Goal: Transaction & Acquisition: Obtain resource

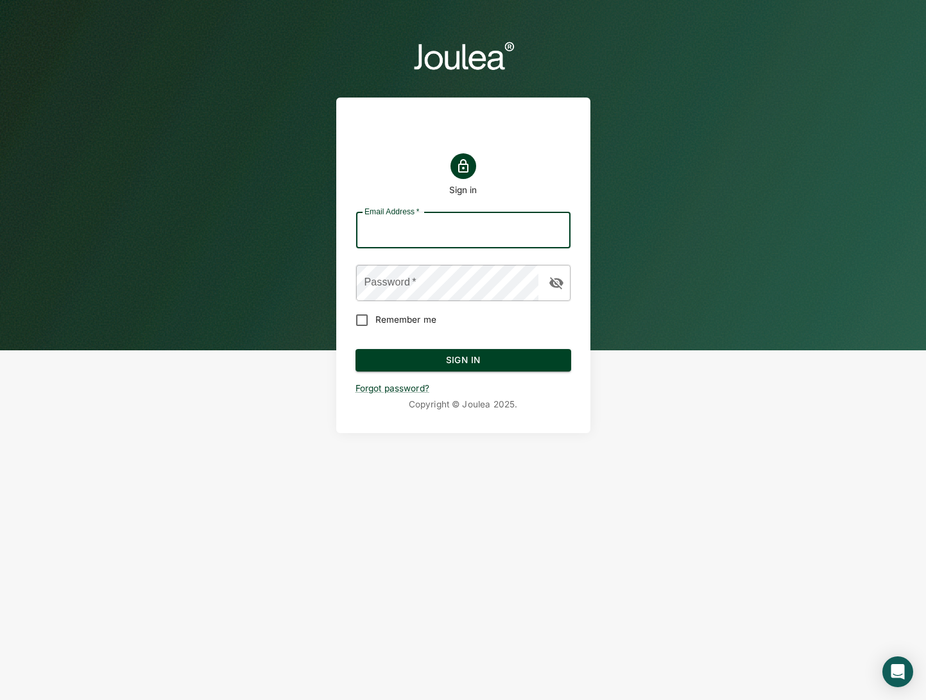
click at [443, 239] on input "Email Address   *" at bounding box center [463, 230] width 214 height 36
type input "admin@joulea.com"
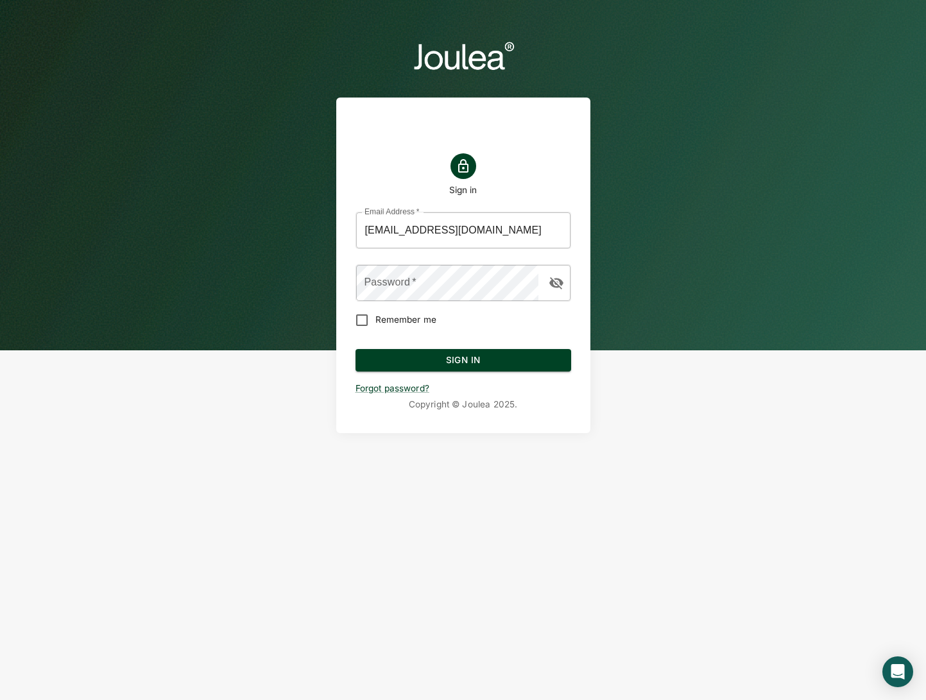
click at [407, 278] on label "Password   *" at bounding box center [390, 282] width 52 height 15
click at [501, 354] on button "Sign In" at bounding box center [463, 360] width 216 height 23
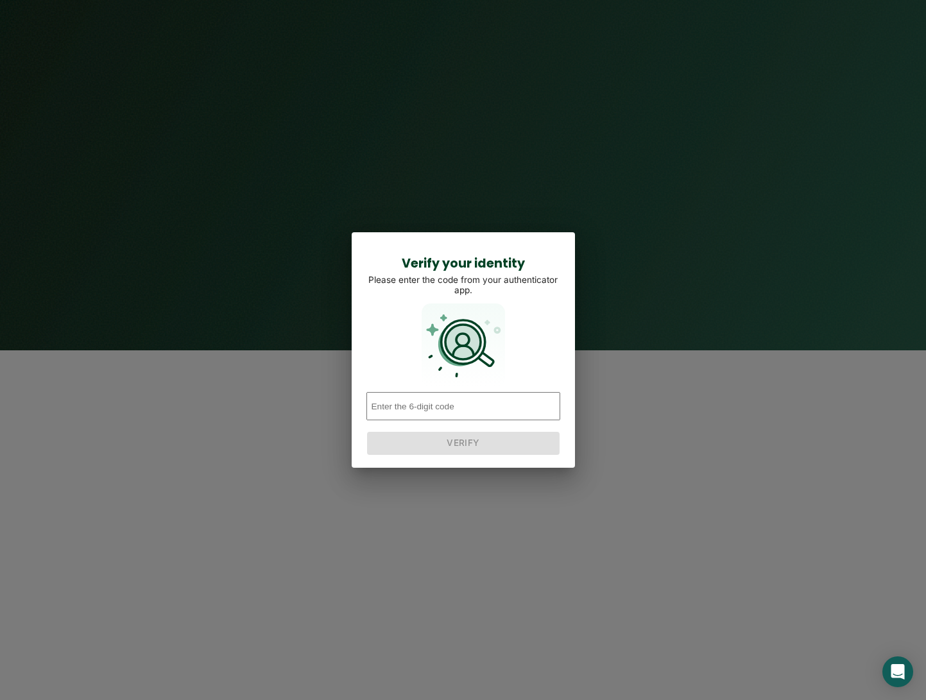
click at [478, 406] on input "number" at bounding box center [463, 406] width 194 height 28
type input "078344"
click at [457, 466] on div "Verify your identity Please enter the code from your authenticator app. 078344 …" at bounding box center [462, 349] width 223 height 235
click at [469, 446] on button "Verify" at bounding box center [463, 443] width 192 height 23
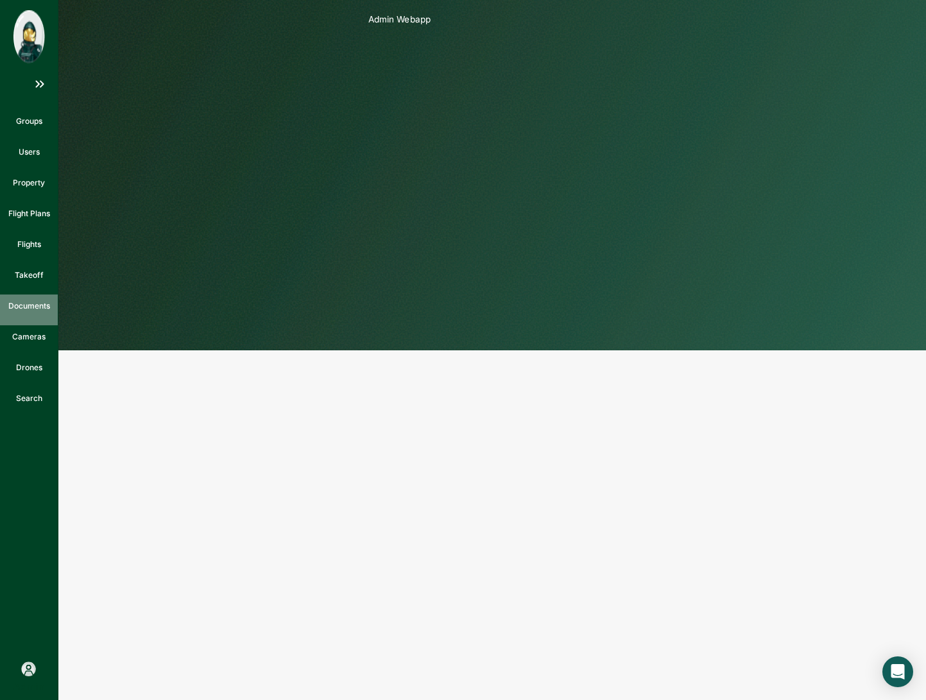
click at [31, 311] on p "Documents" at bounding box center [29, 306] width 42 height 12
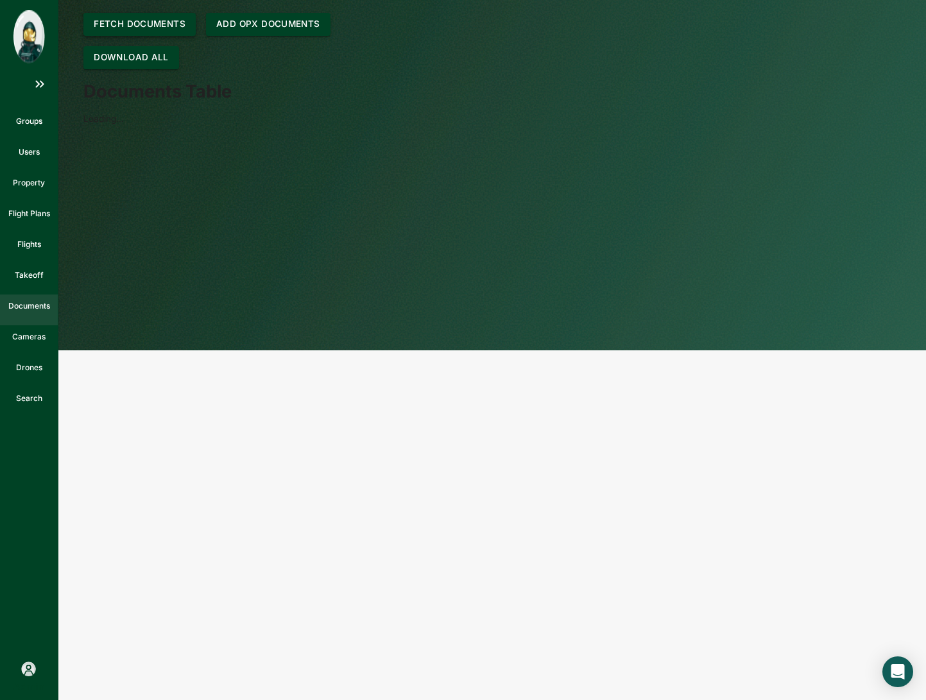
click at [168, 28] on button "Fetch Documents" at bounding box center [139, 24] width 112 height 23
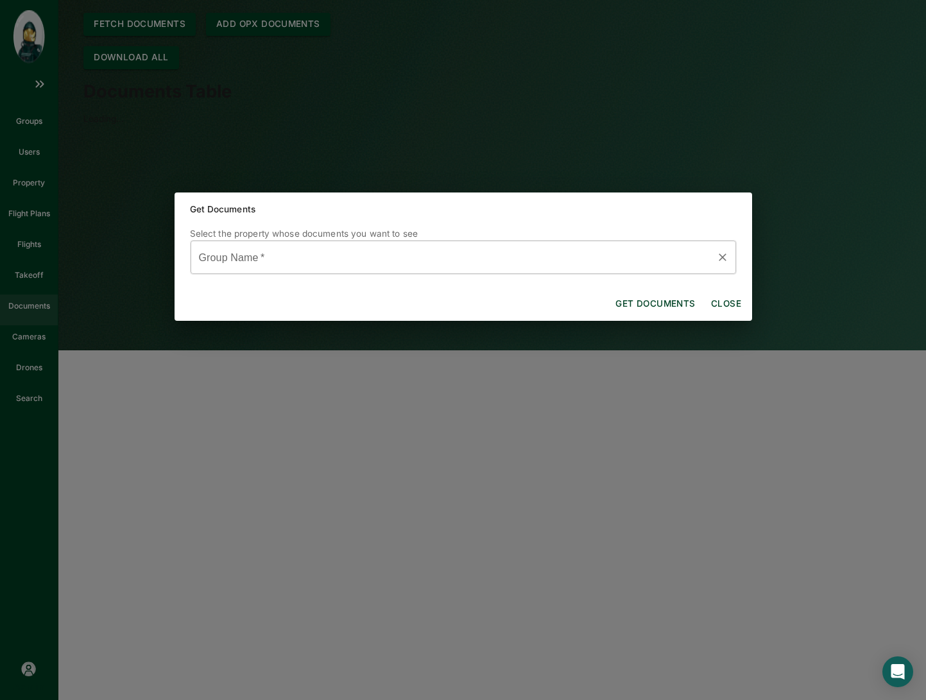
click at [391, 273] on div "Group Name   *" at bounding box center [463, 257] width 546 height 35
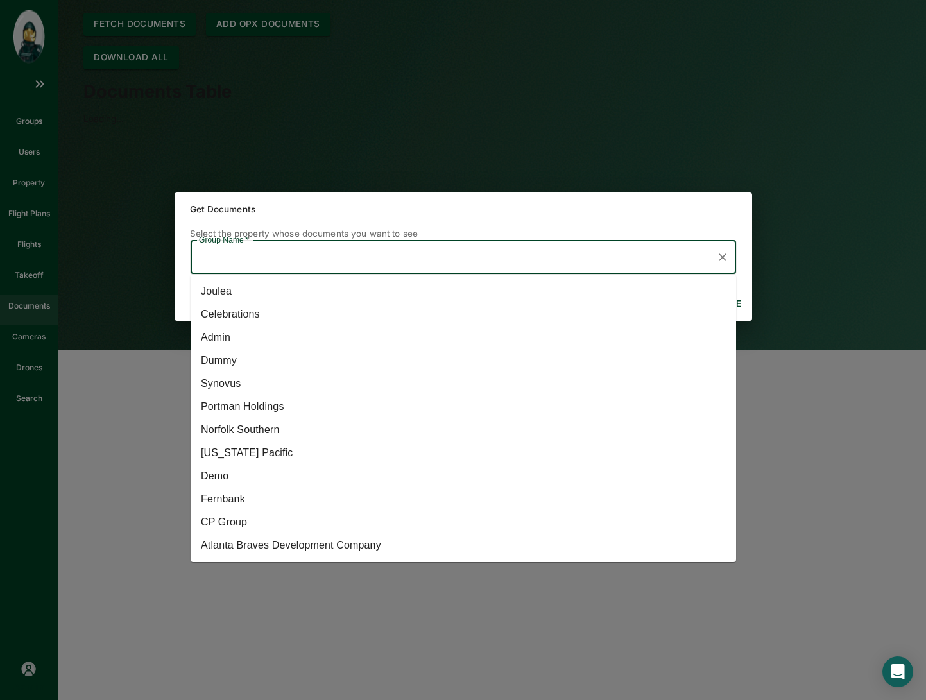
click at [335, 452] on li "Georgia Pacific" at bounding box center [462, 452] width 545 height 23
type input "Georgia Pacific"
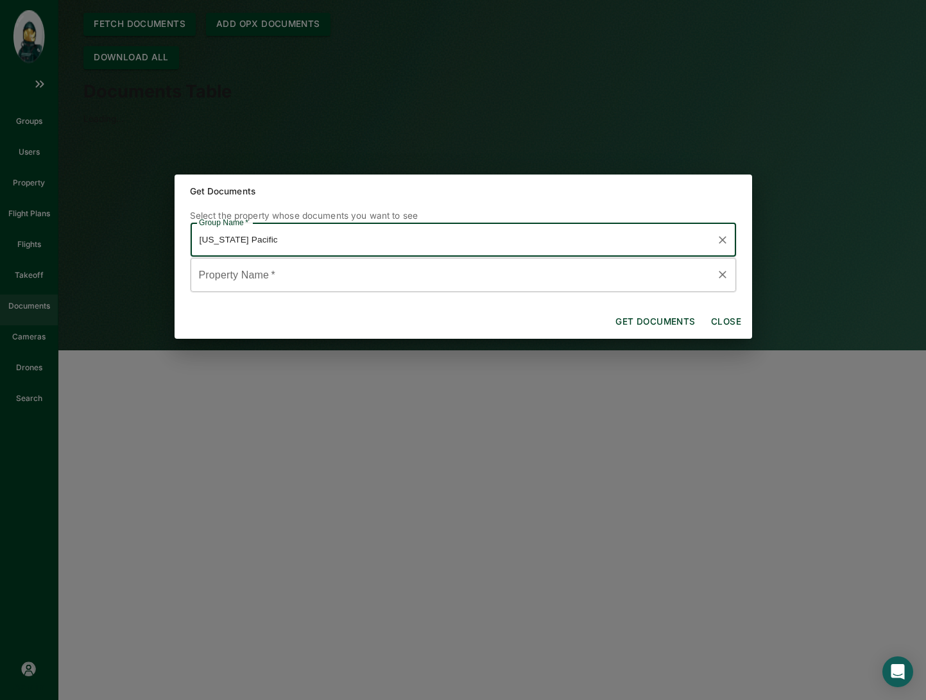
click at [315, 266] on input "Property Name   *" at bounding box center [453, 275] width 514 height 22
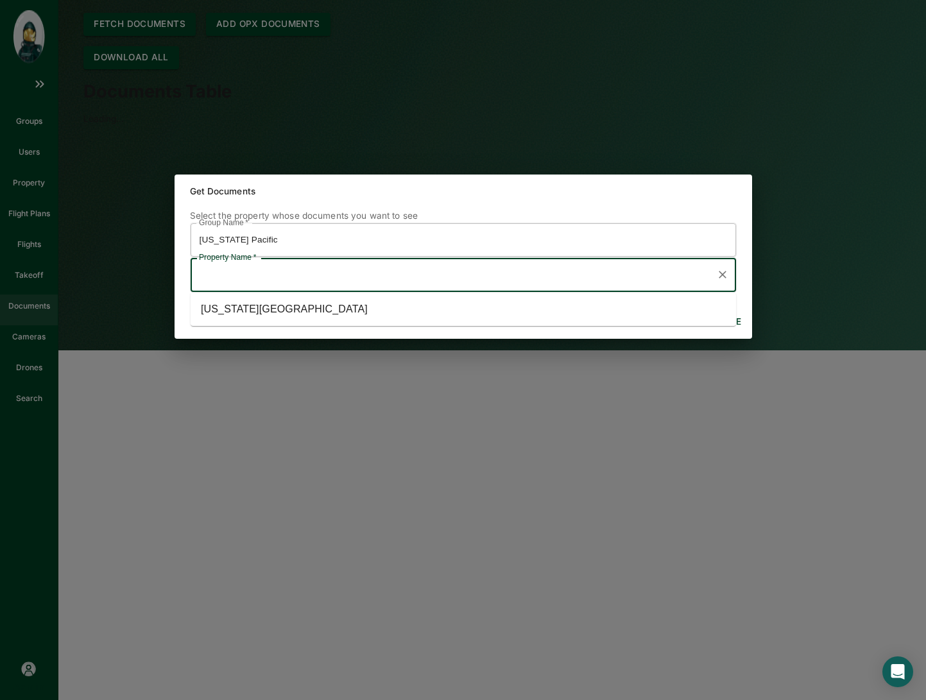
click at [304, 319] on li "Georgia Pacific Center" at bounding box center [462, 309] width 545 height 23
type input "Georgia Pacific Center"
click at [644, 318] on button "Get documents" at bounding box center [655, 321] width 90 height 23
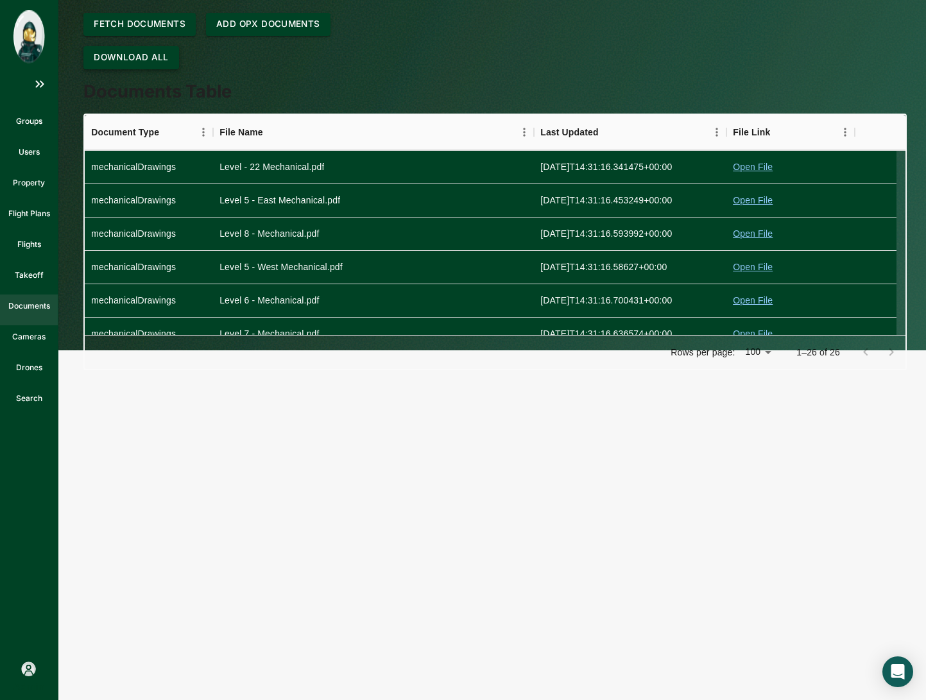
click at [156, 57] on button "Download All" at bounding box center [131, 57] width 96 height 23
